Goal: Information Seeking & Learning: Find contact information

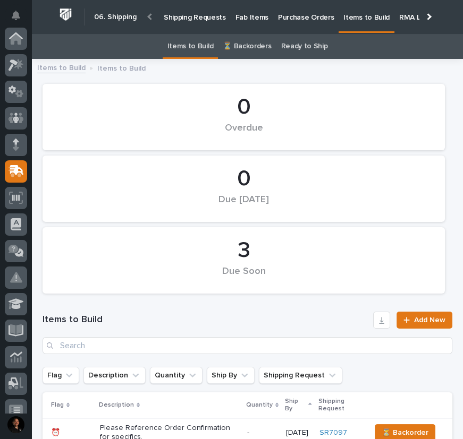
scroll to position [133, 0]
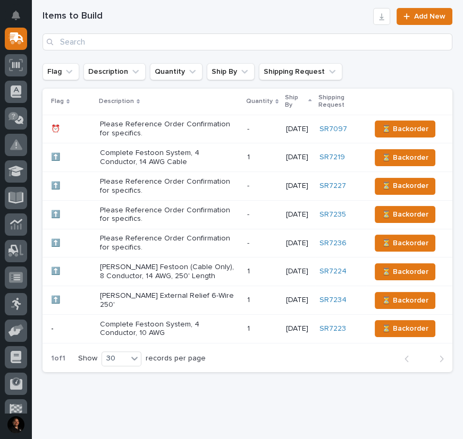
click at [175, 185] on p "Please Reference Order Confirmation for specifics." at bounding box center [169, 186] width 139 height 18
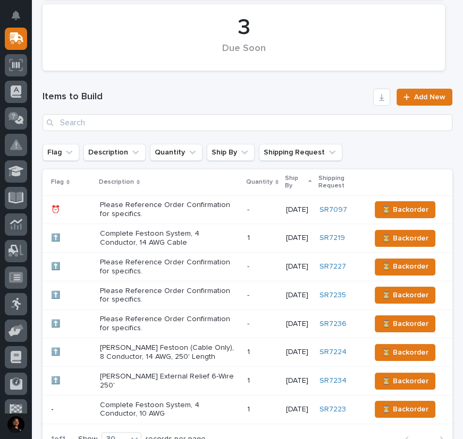
scroll to position [227, 0]
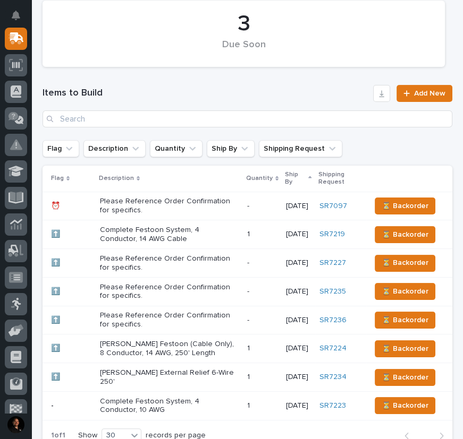
drag, startPoint x: 195, startPoint y: 290, endPoint x: 248, endPoint y: 297, distance: 53.6
click at [248, 297] on div "- -" at bounding box center [262, 292] width 30 height 18
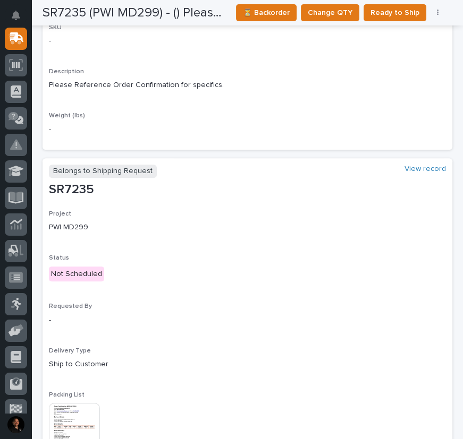
scroll to position [338, 0]
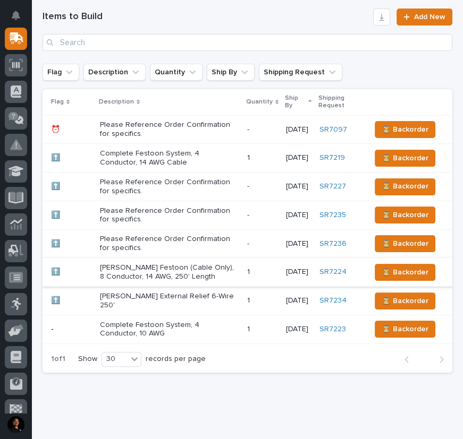
scroll to position [319, 0]
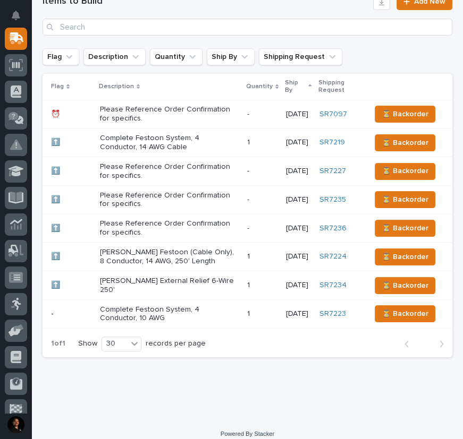
click at [173, 219] on p "Please Reference Order Confirmation for specifics." at bounding box center [169, 228] width 139 height 18
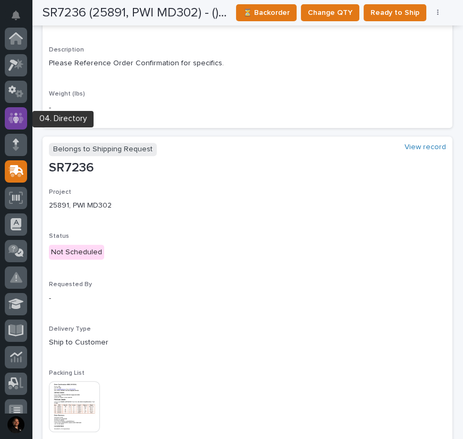
click at [15, 115] on icon at bounding box center [16, 118] width 15 height 12
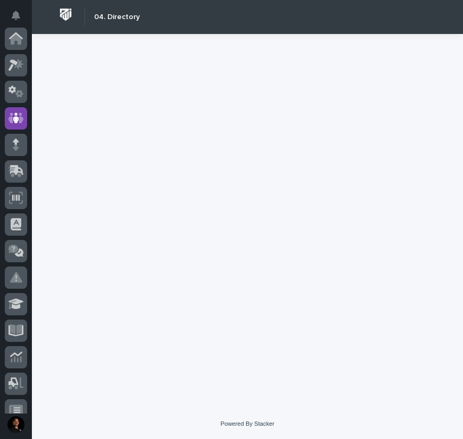
scroll to position [80, 0]
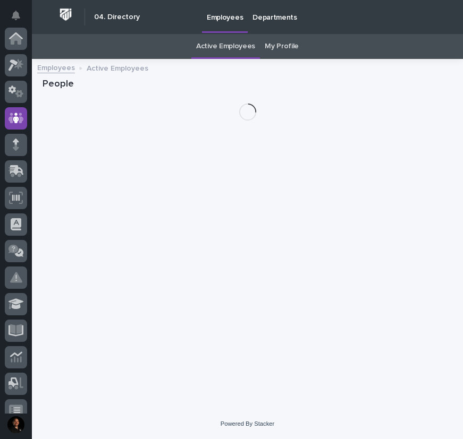
scroll to position [80, 0]
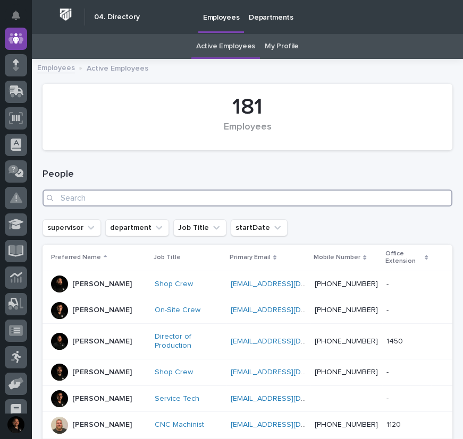
click at [235, 201] on input "Search" at bounding box center [248, 198] width 410 height 17
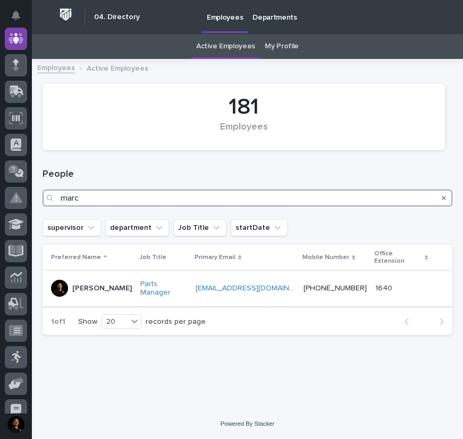
type input "marc"
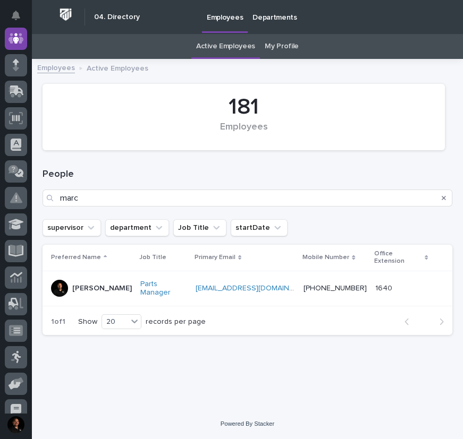
click at [115, 280] on div "Marc Rader" at bounding box center [91, 289] width 81 height 18
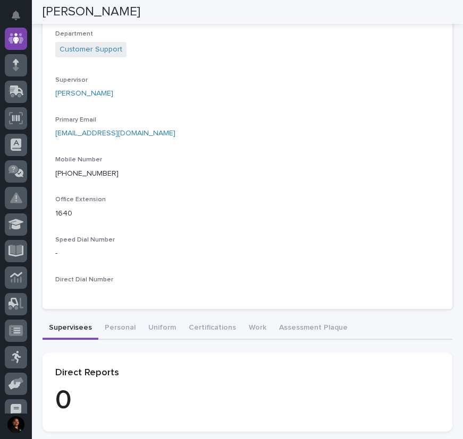
scroll to position [393, 0]
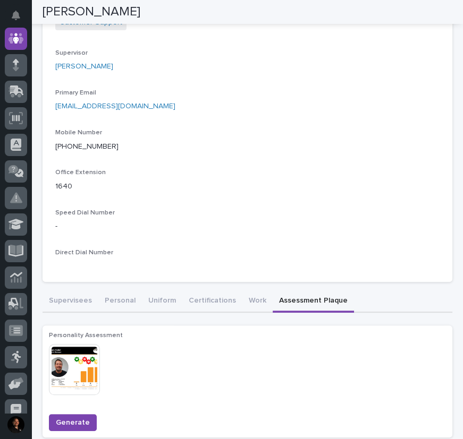
scroll to position [426, 0]
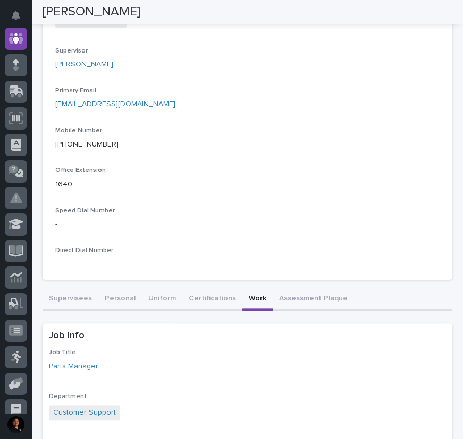
scroll to position [435, 0]
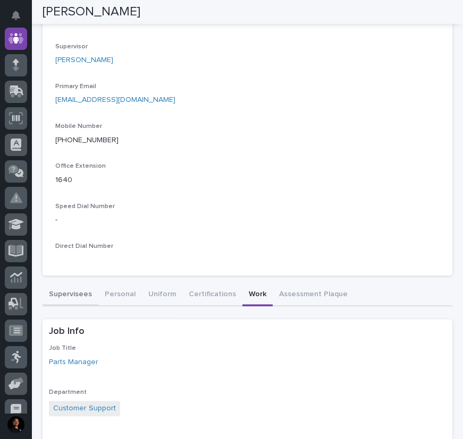
click at [70, 287] on button "Supervisees" at bounding box center [71, 295] width 56 height 22
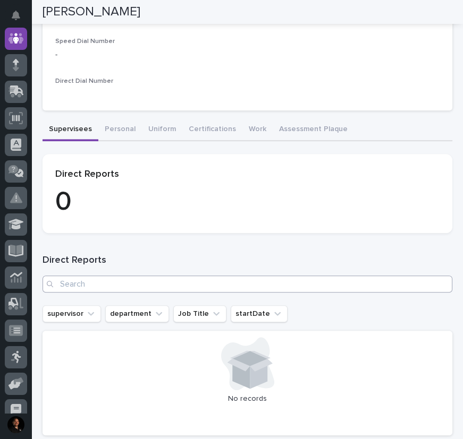
scroll to position [600, 0]
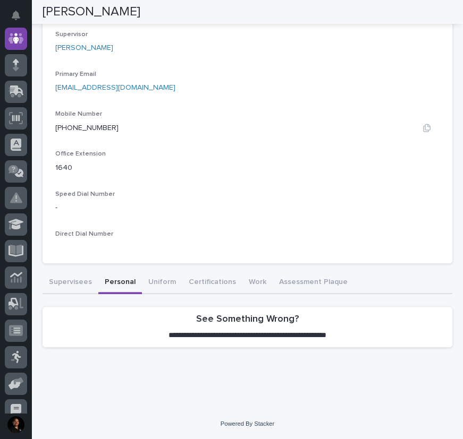
scroll to position [441, 0]
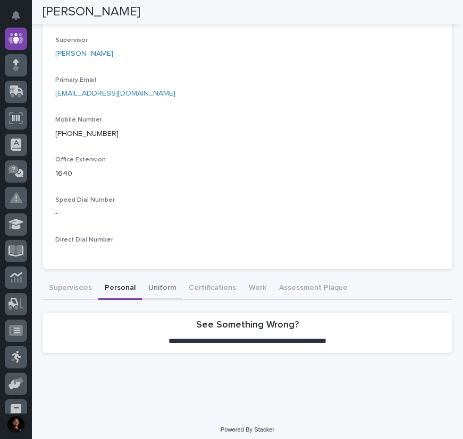
click at [150, 281] on button "Uniform" at bounding box center [162, 289] width 40 height 22
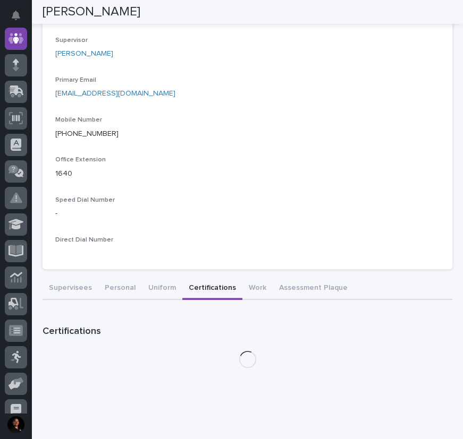
click at [191, 278] on button "Certifications" at bounding box center [212, 289] width 60 height 22
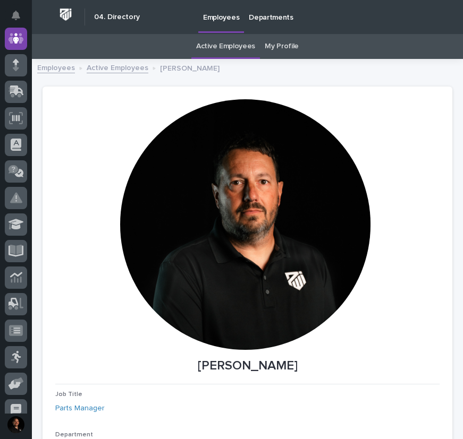
click at [97, 69] on link "Active Employees" at bounding box center [118, 67] width 62 height 12
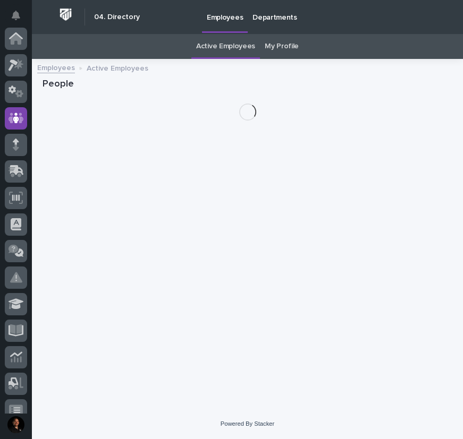
scroll to position [80, 0]
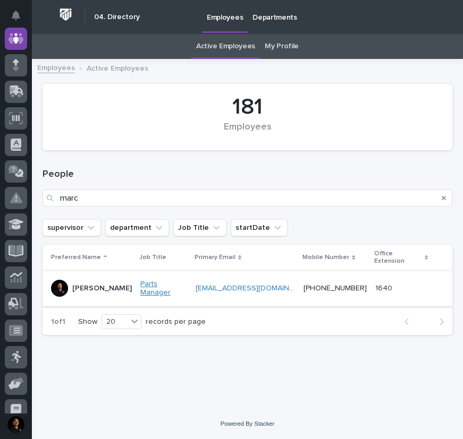
click at [168, 280] on link "Parts Manager" at bounding box center [163, 289] width 47 height 18
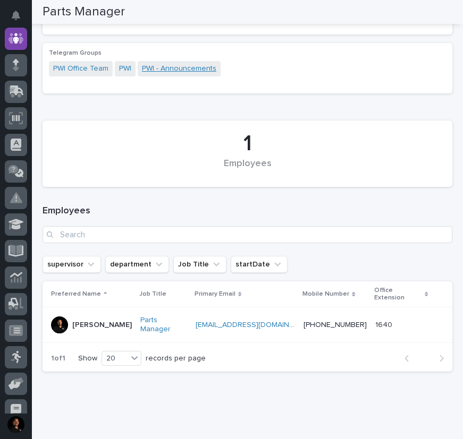
scroll to position [209, 0]
